Goal: Task Accomplishment & Management: Complete application form

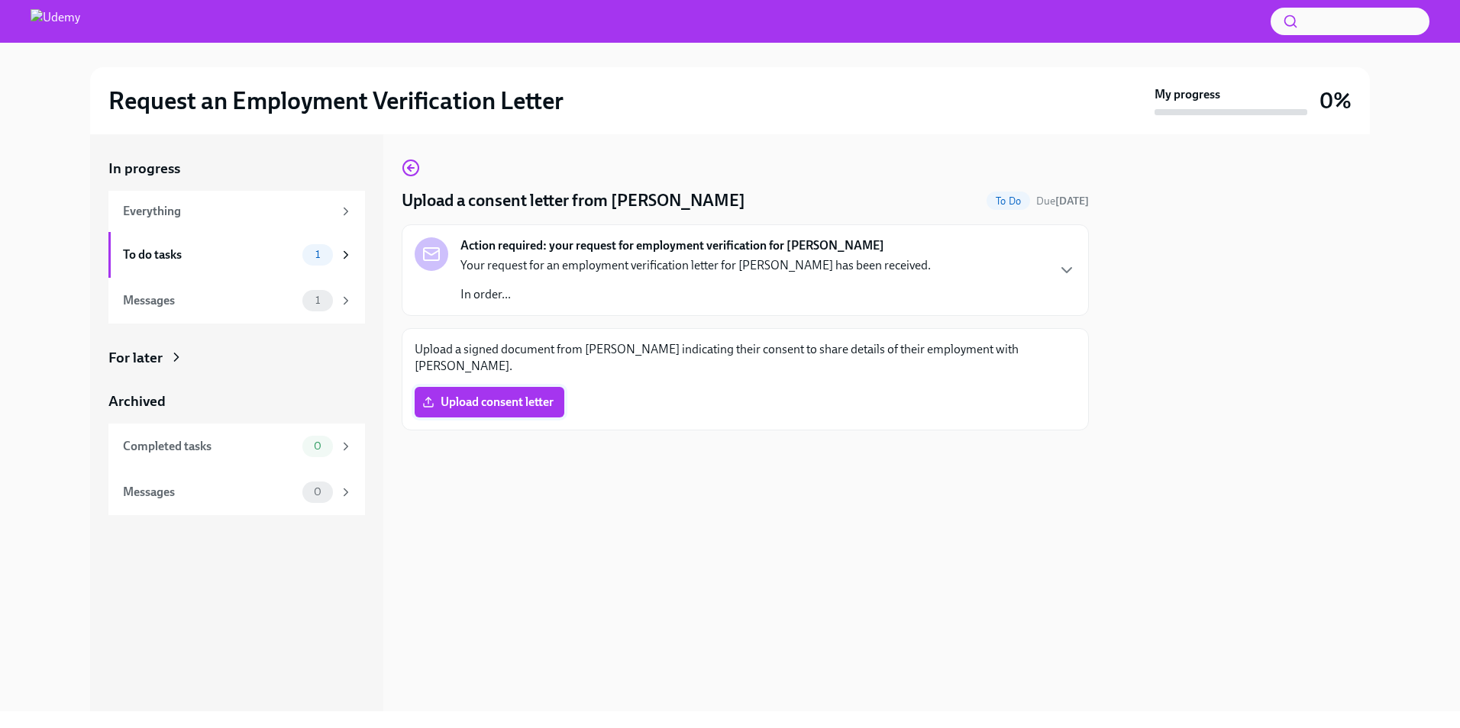
click at [548, 394] on label "Upload consent letter" at bounding box center [490, 402] width 150 height 31
click at [0, 0] on input "Upload consent letter" at bounding box center [0, 0] width 0 height 0
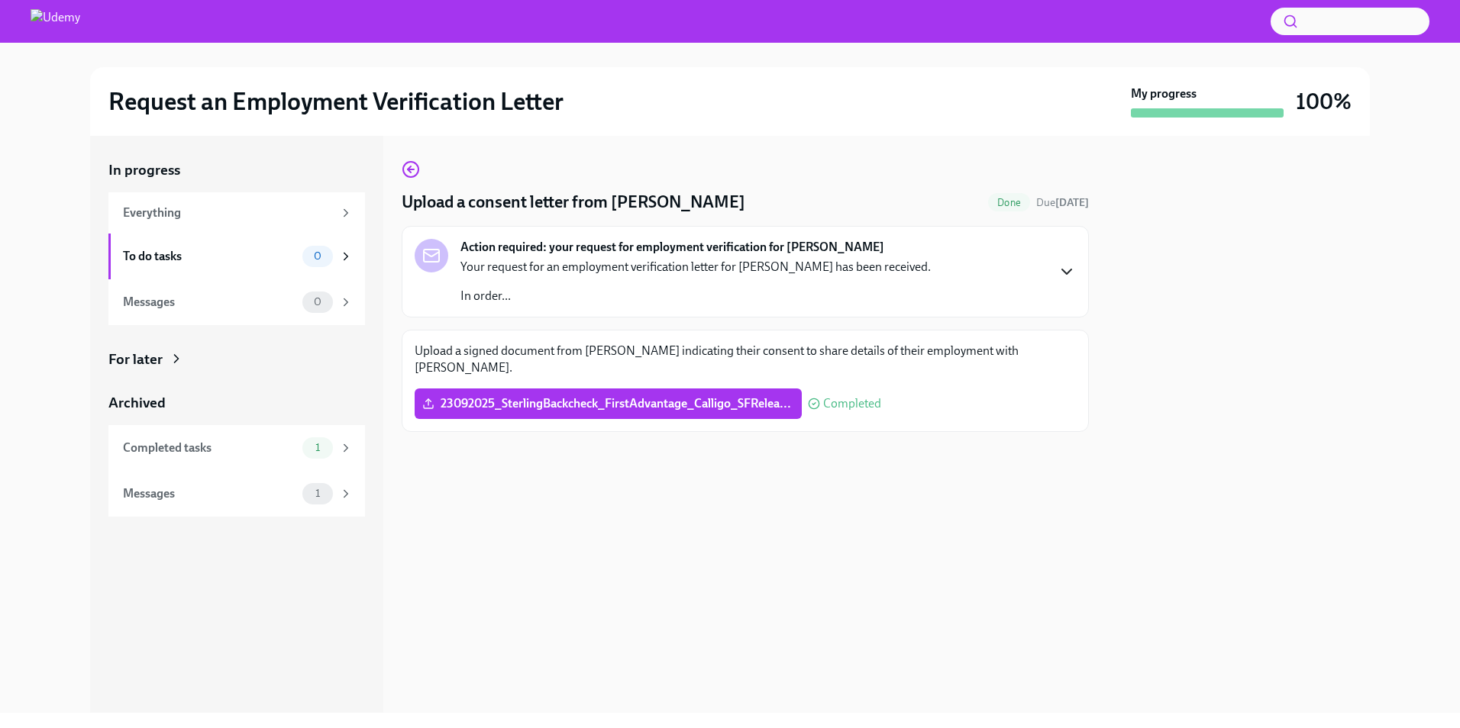
click at [1064, 269] on icon "button" at bounding box center [1067, 272] width 18 height 18
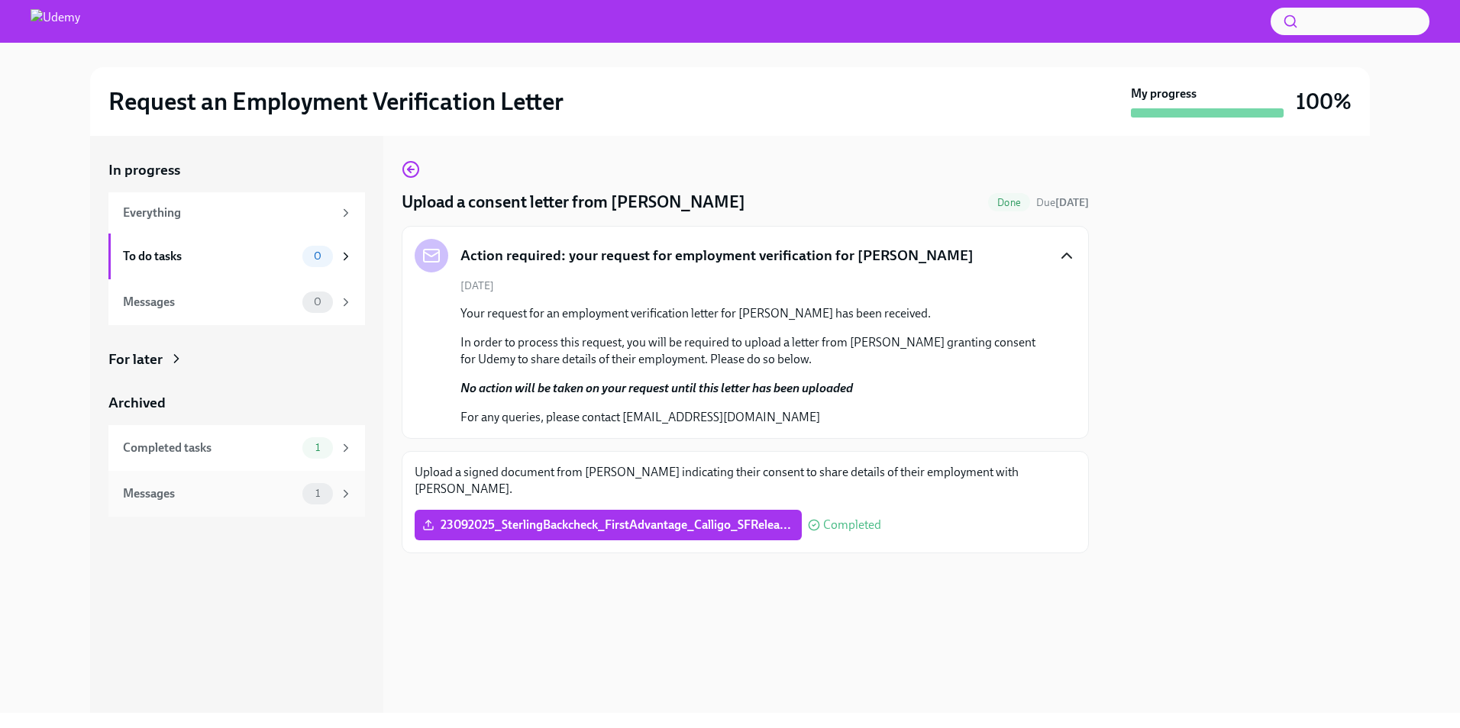
click at [212, 497] on div "Messages" at bounding box center [209, 494] width 173 height 17
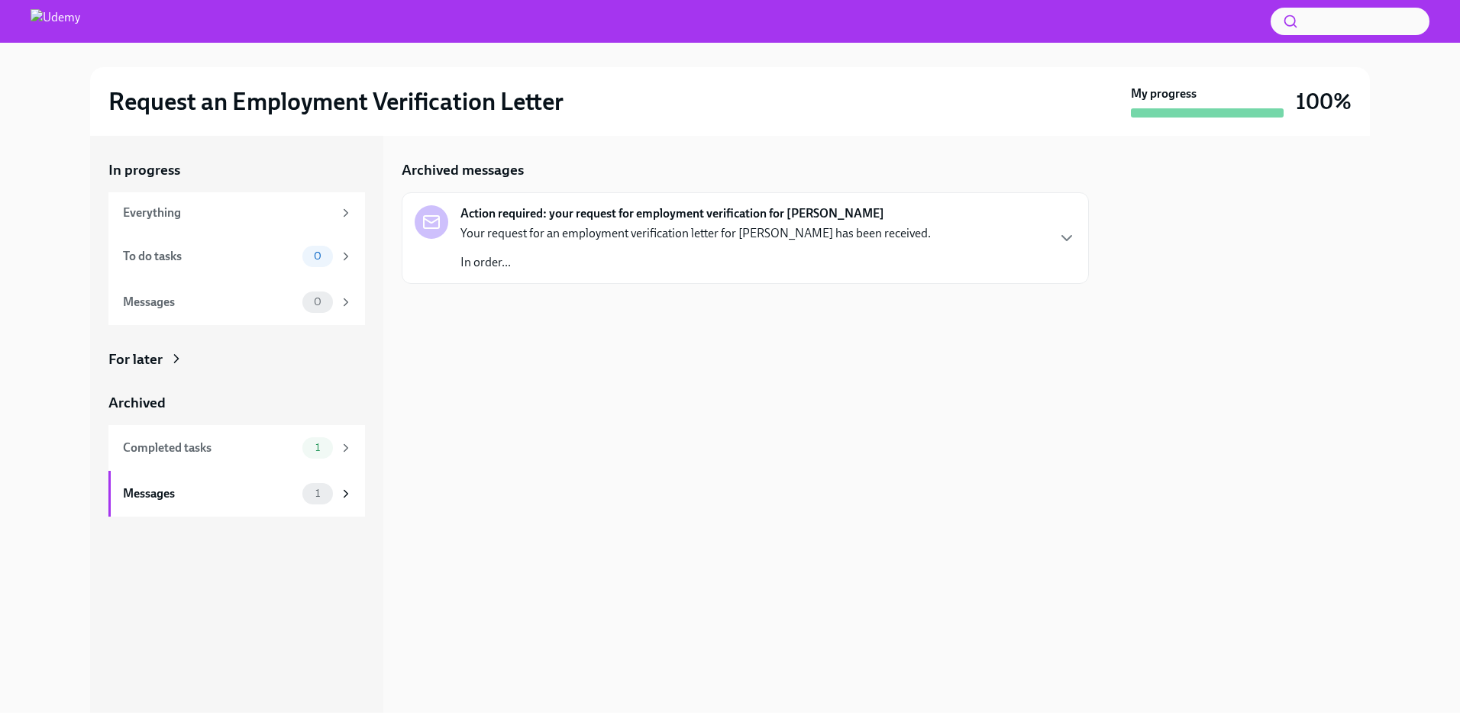
click at [1076, 234] on div "Action required: your request for employment verification for [PERSON_NAME] You…" at bounding box center [745, 238] width 687 height 92
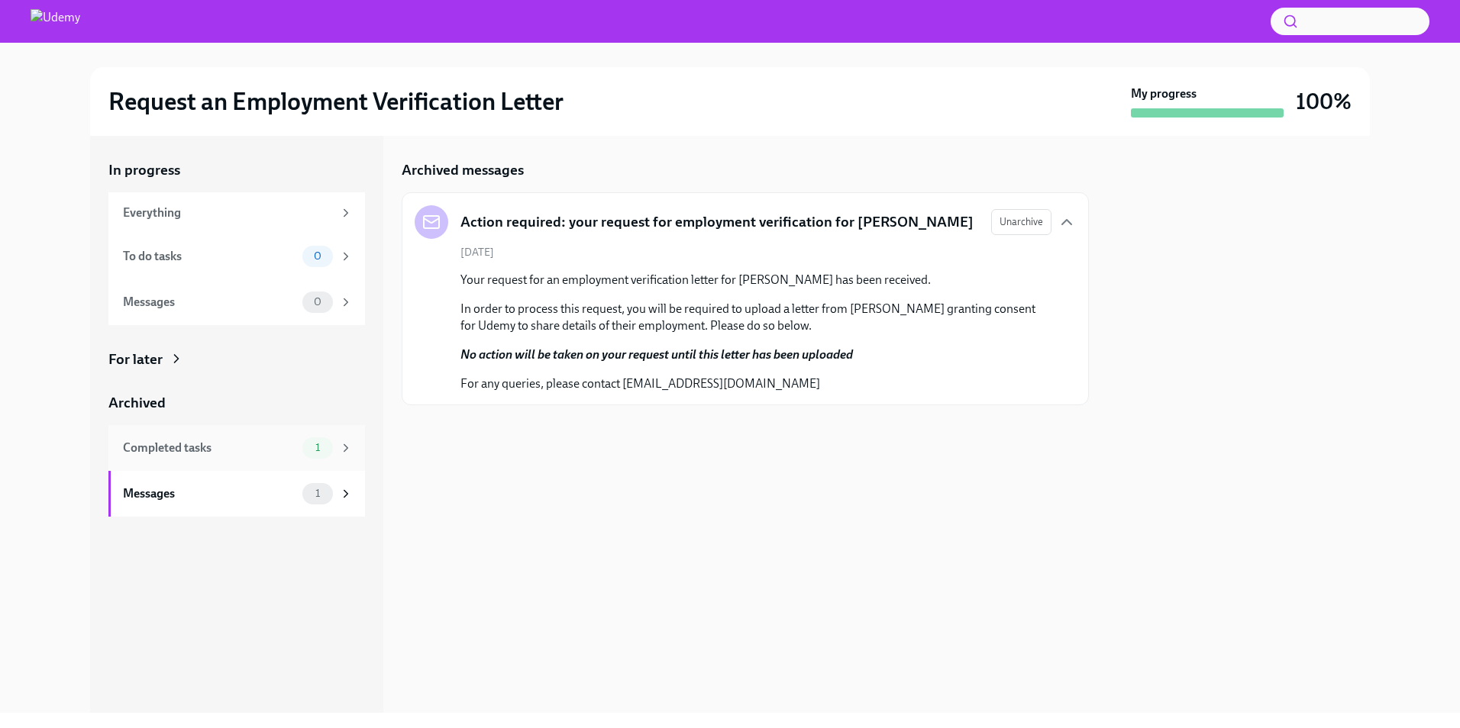
click at [200, 446] on div "Completed tasks" at bounding box center [209, 448] width 173 height 17
